Goal: Check status

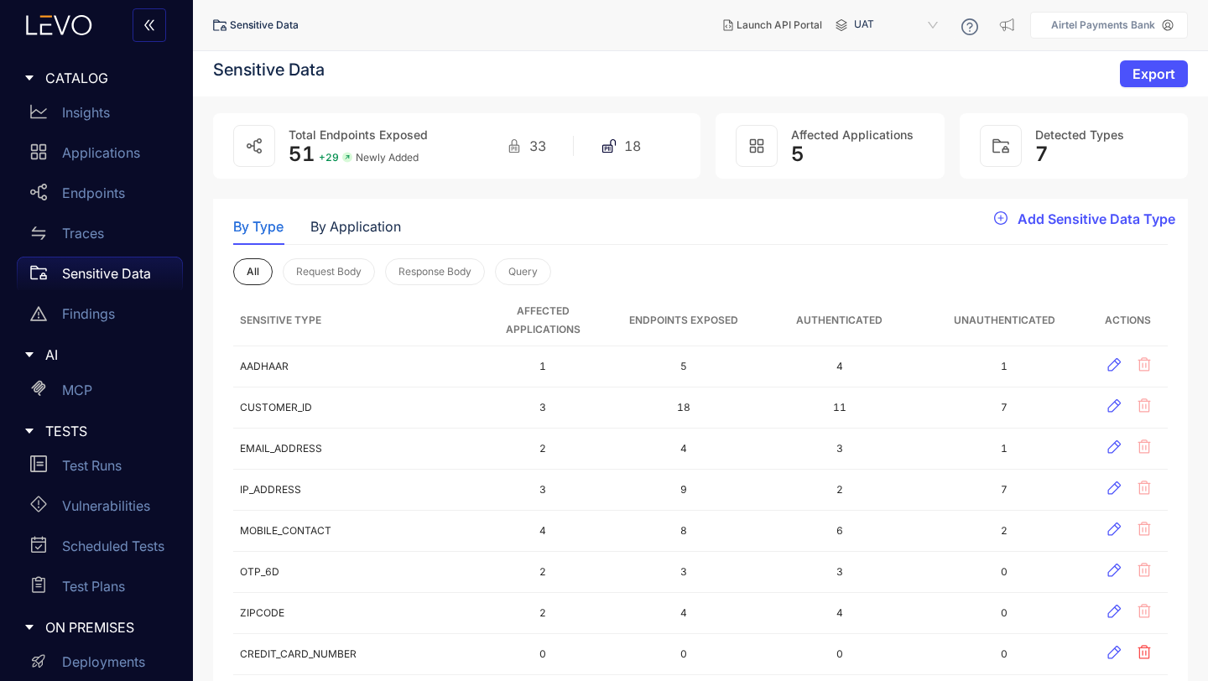
scroll to position [211, 0]
click at [101, 466] on p "Test Runs" at bounding box center [92, 465] width 60 height 15
